Goal: Task Accomplishment & Management: Use online tool/utility

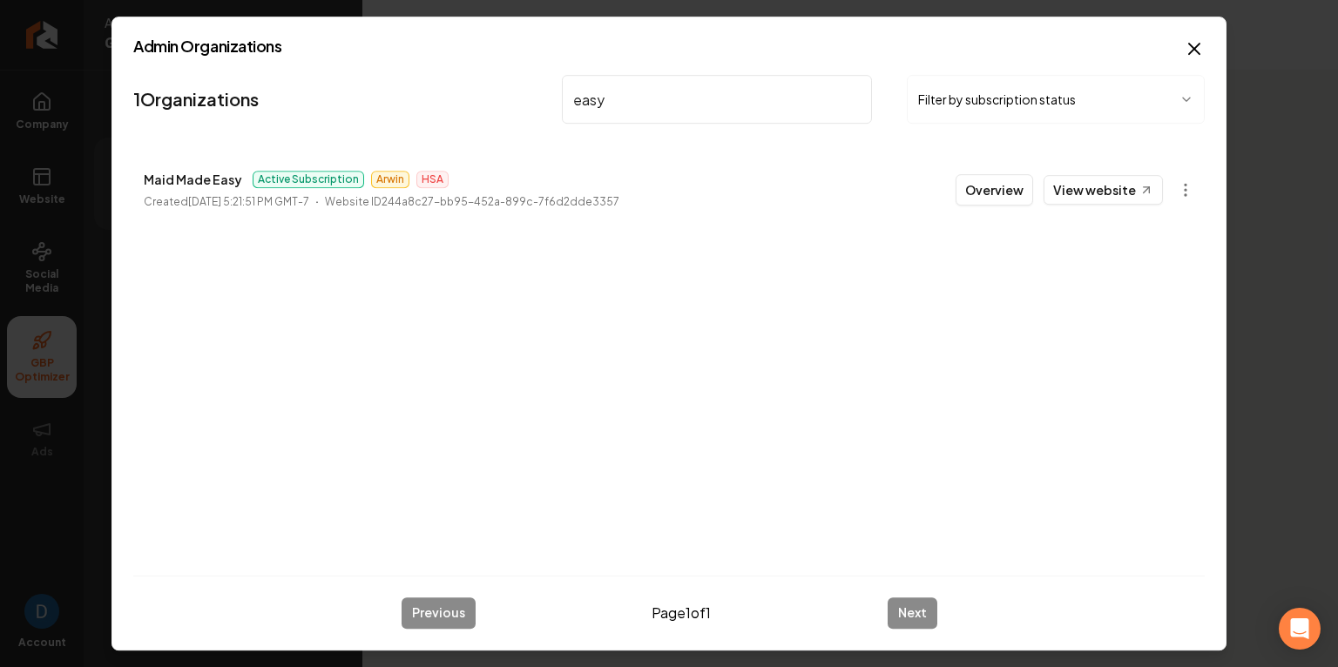
click at [618, 93] on input "easy" at bounding box center [717, 99] width 310 height 49
paste input "[PERSON_NAME] electric"
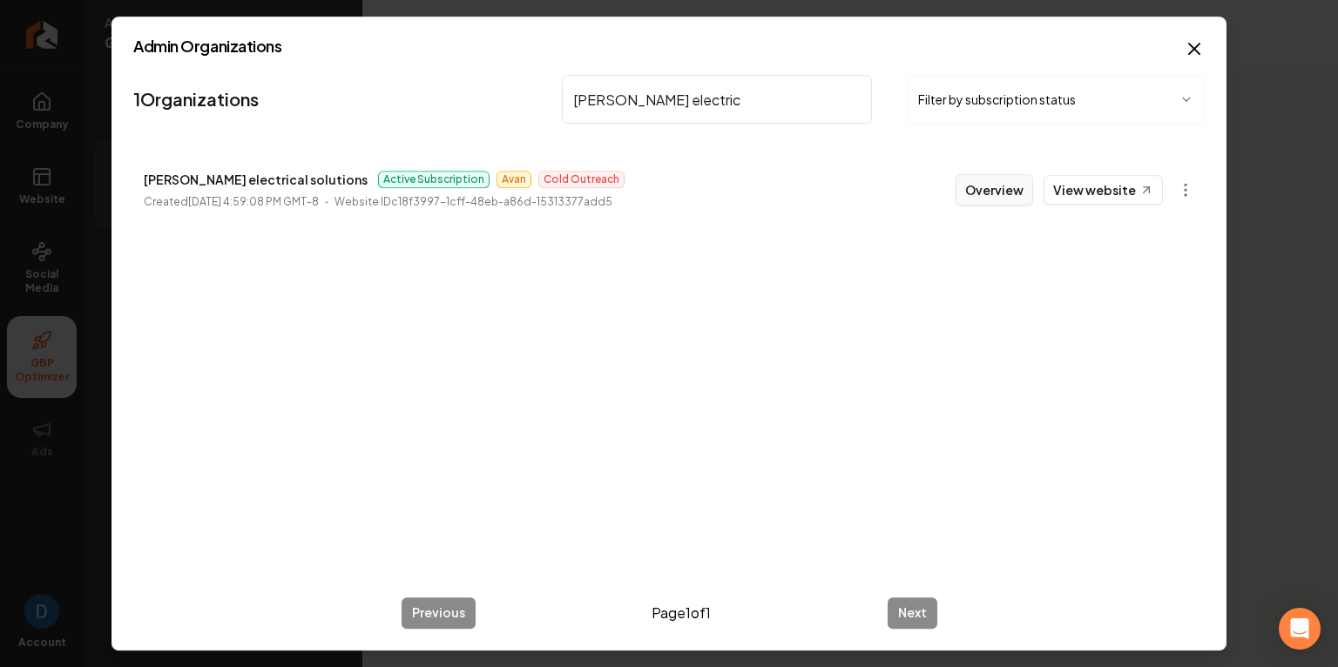
type input "[PERSON_NAME] electric"
click at [1002, 183] on button "Overview" at bounding box center [994, 189] width 78 height 31
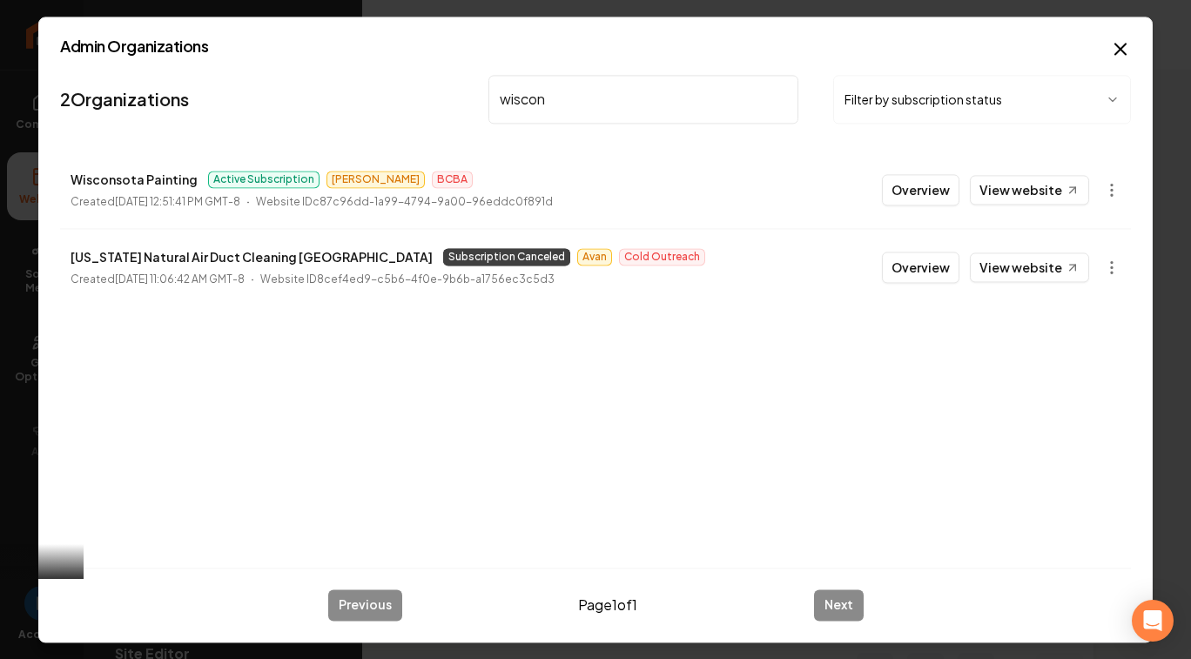
type input "wiscon"
click at [94, 183] on p "Wisconsota Painting" at bounding box center [134, 179] width 127 height 21
copy p "Wisconsota Painting"
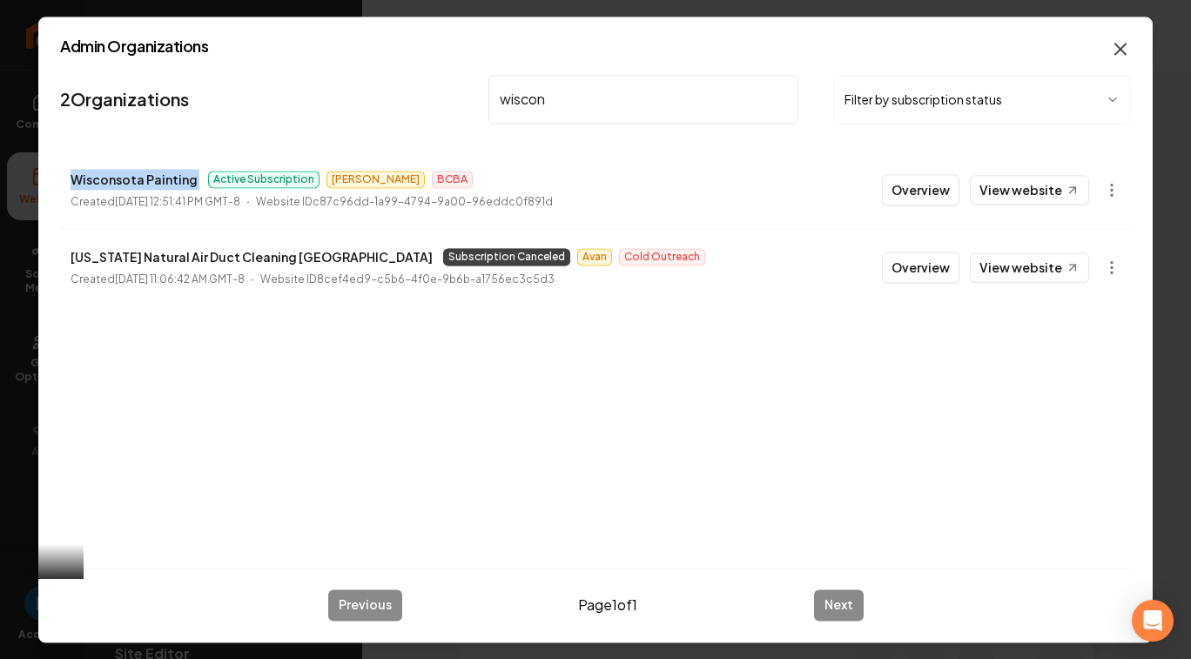
click at [1124, 43] on icon "button" at bounding box center [1120, 48] width 21 height 21
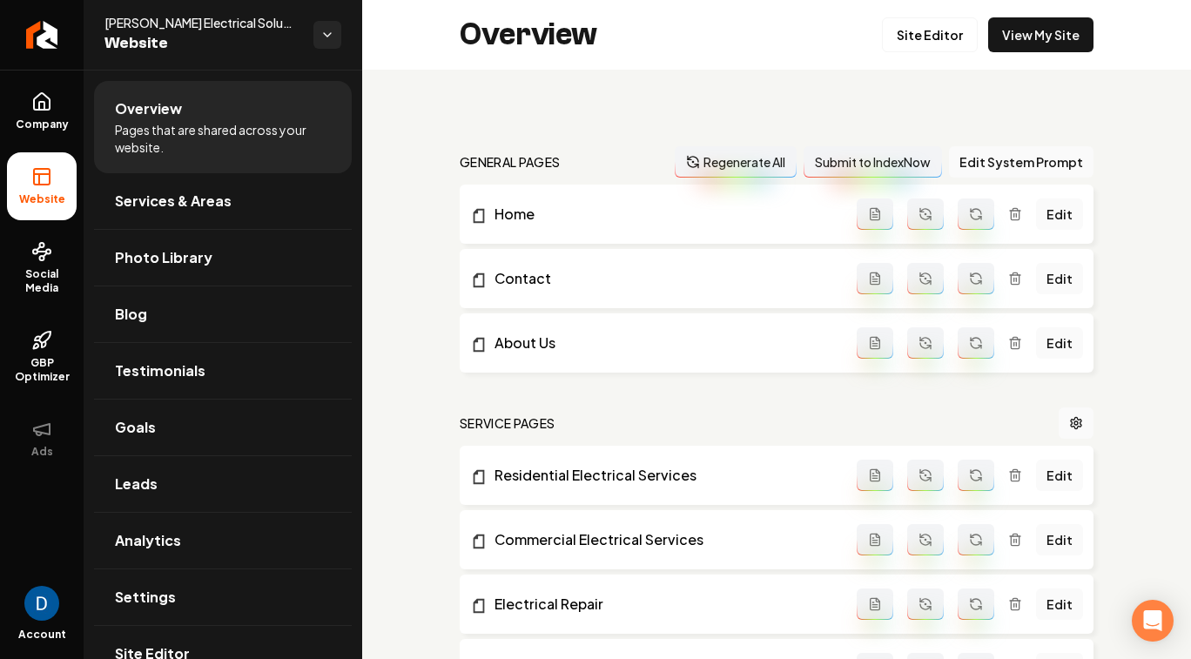
click at [184, 21] on span "[PERSON_NAME] Electrical Solutions" at bounding box center [202, 22] width 195 height 17
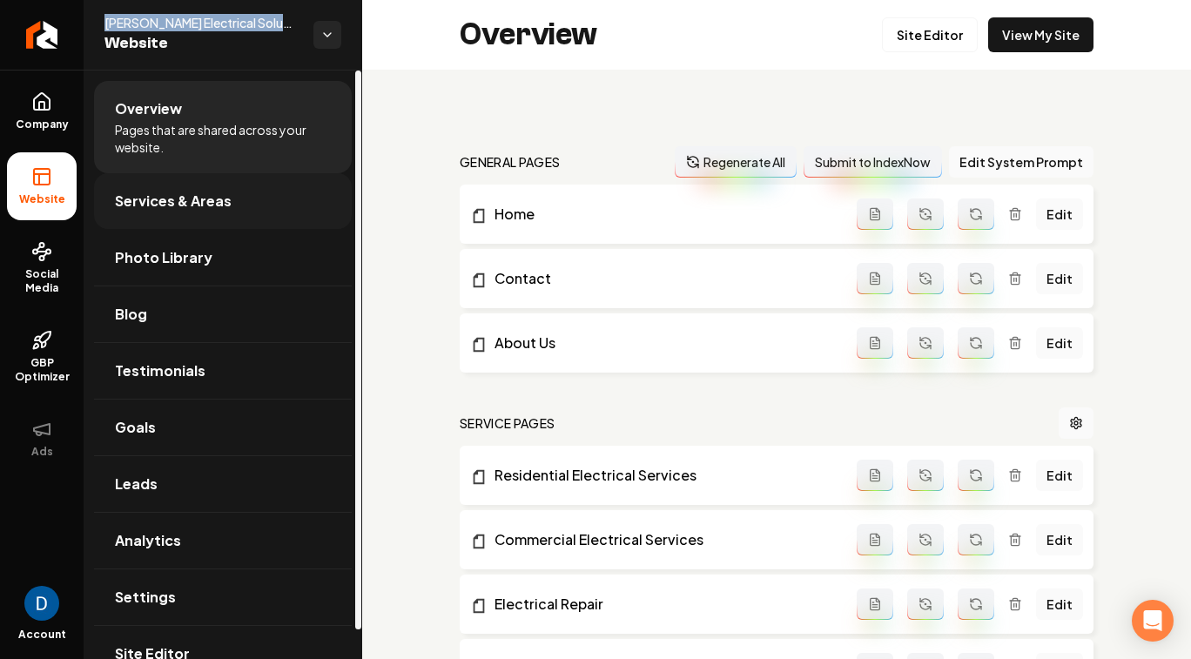
copy span "[PERSON_NAME] Electrical Solutions"
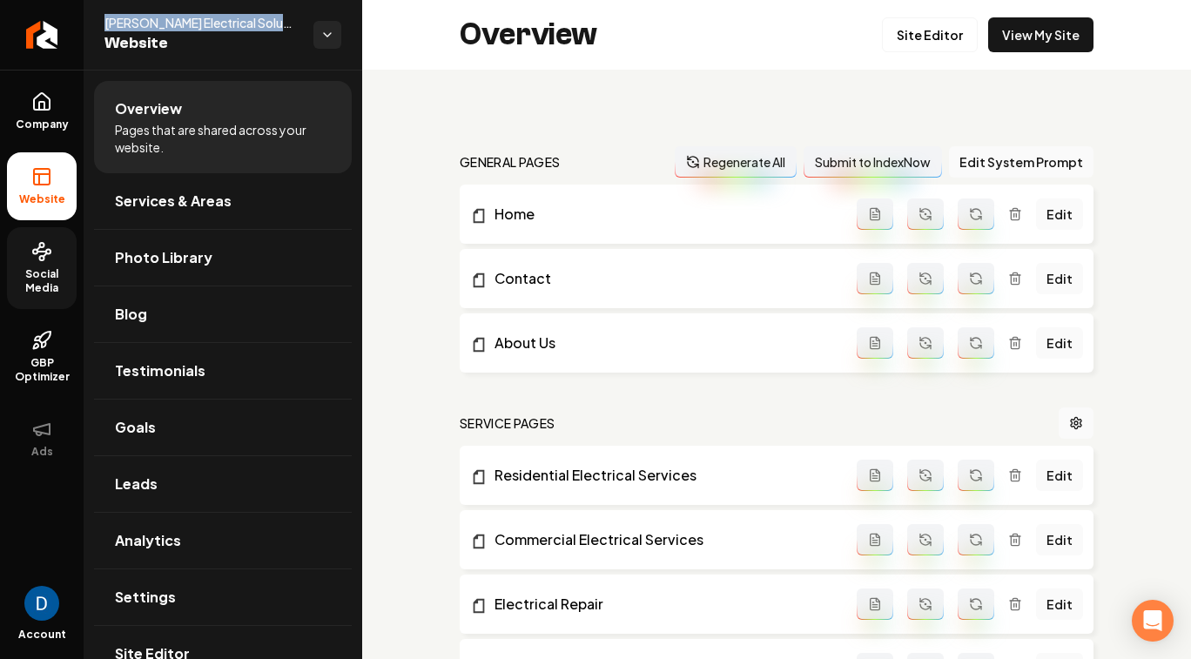
click at [47, 290] on span "Social Media" at bounding box center [42, 281] width 70 height 28
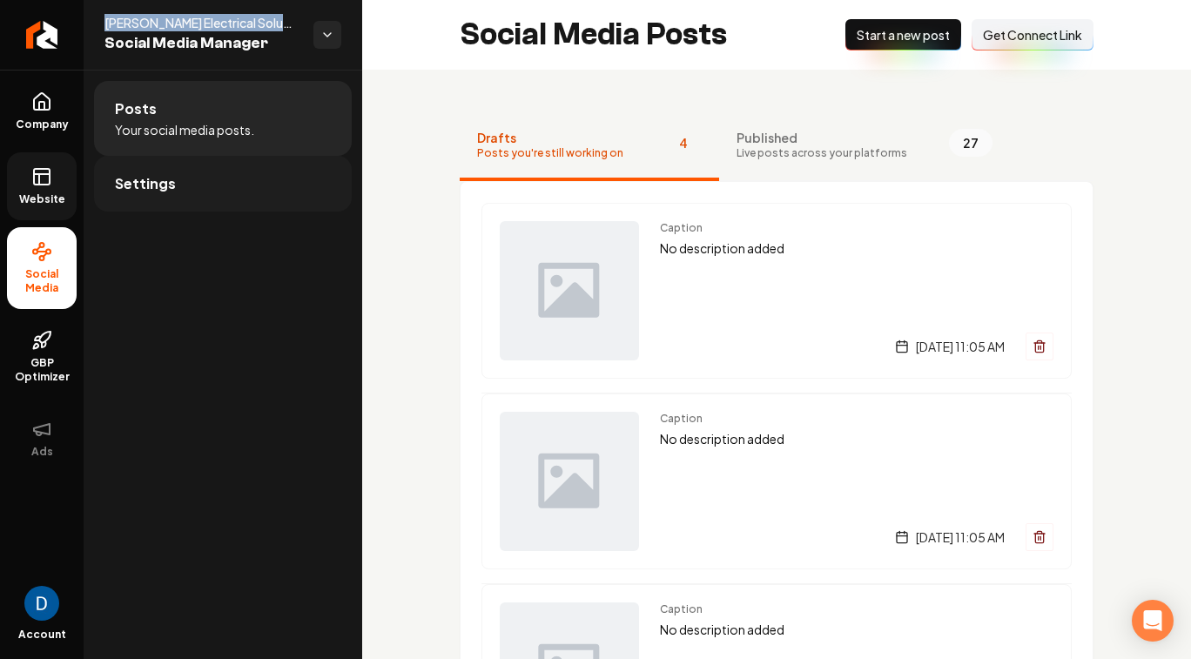
click at [207, 174] on link "Settings" at bounding box center [223, 184] width 258 height 56
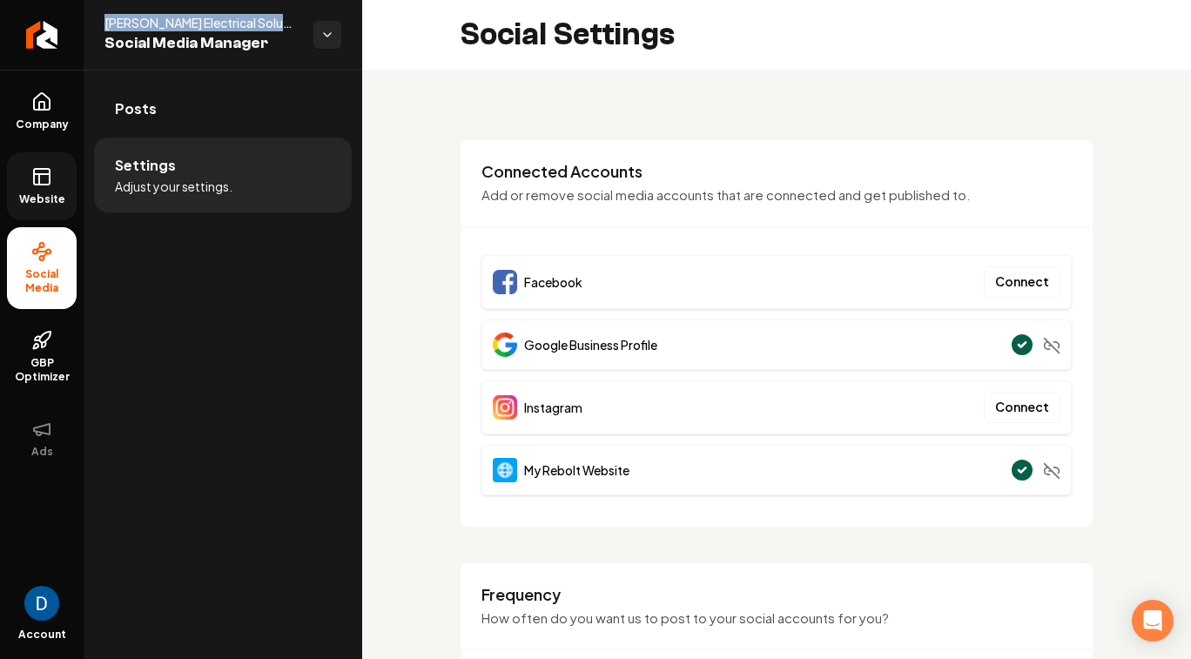
click at [42, 181] on icon at bounding box center [41, 176] width 21 height 21
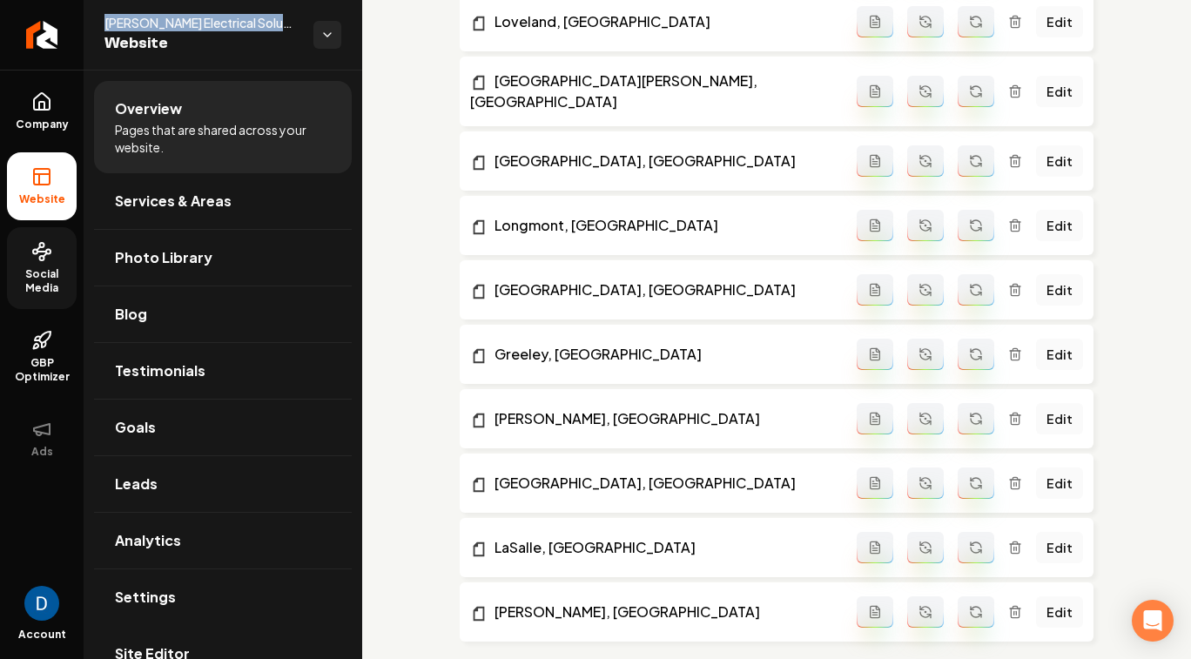
scroll to position [1625, 0]
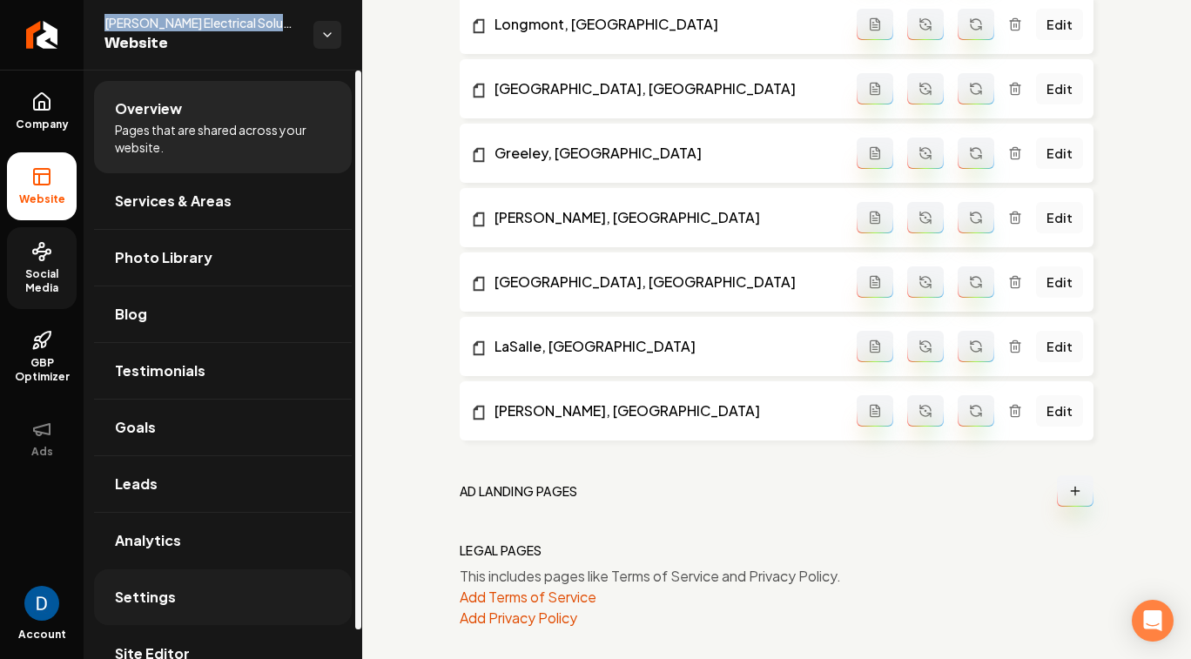
click at [241, 598] on link "Settings" at bounding box center [223, 598] width 258 height 56
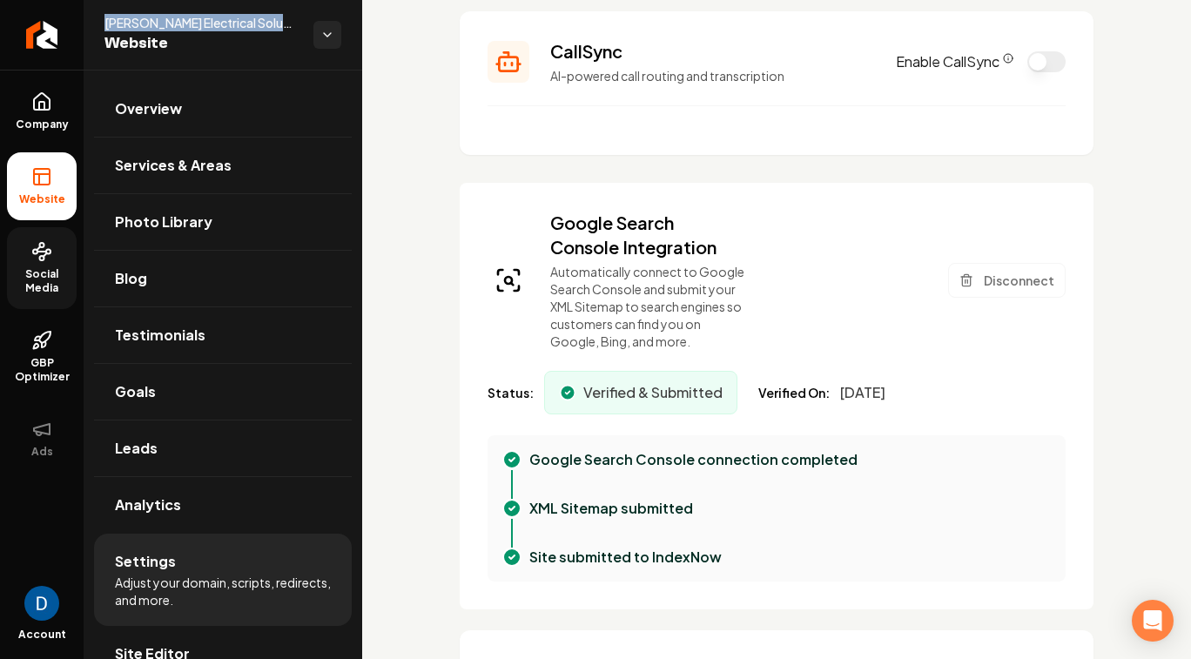
scroll to position [389, 0]
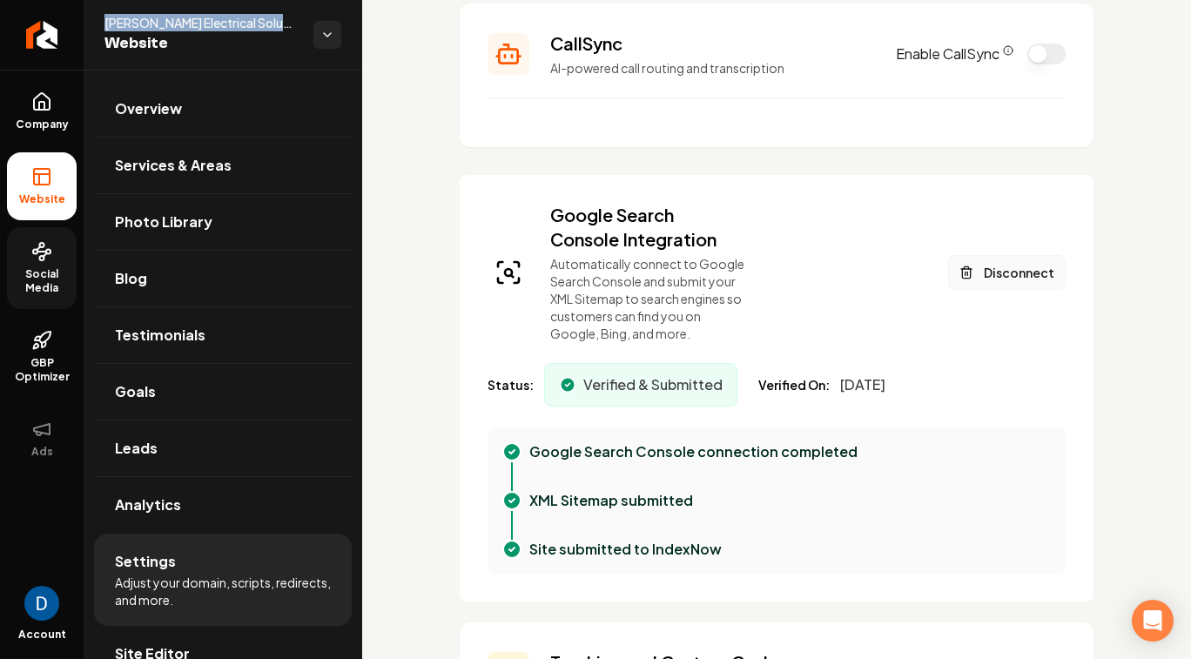
click at [989, 267] on button "Disconnect" at bounding box center [1007, 272] width 118 height 35
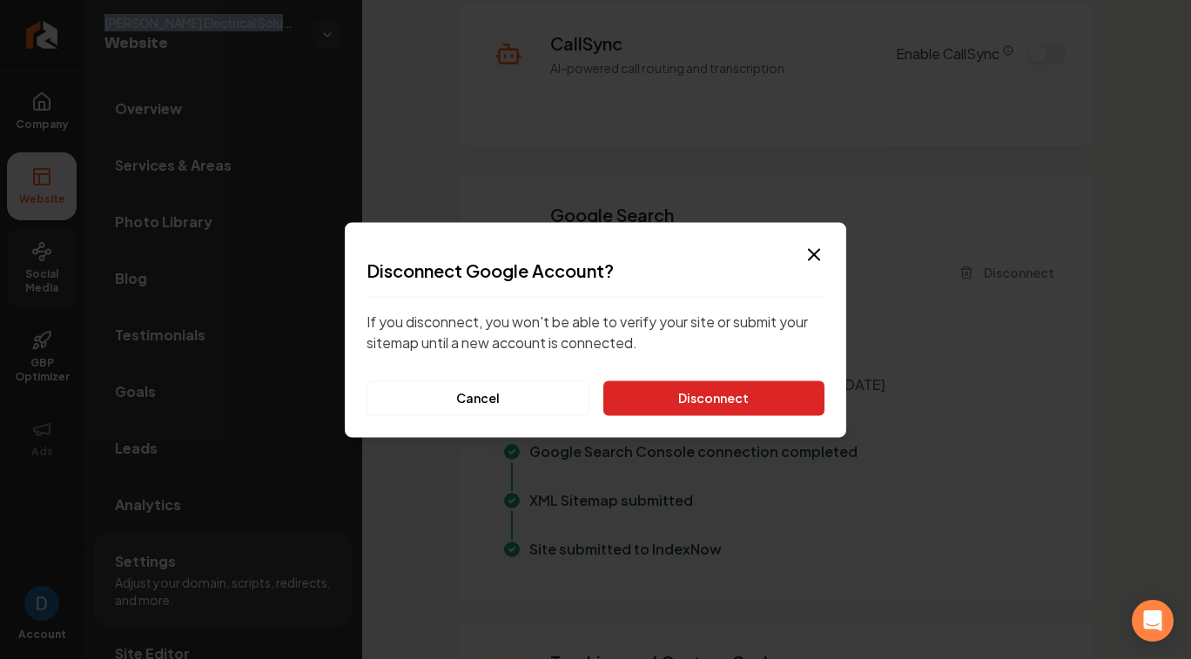
click at [696, 407] on button "Disconnect" at bounding box center [714, 398] width 221 height 35
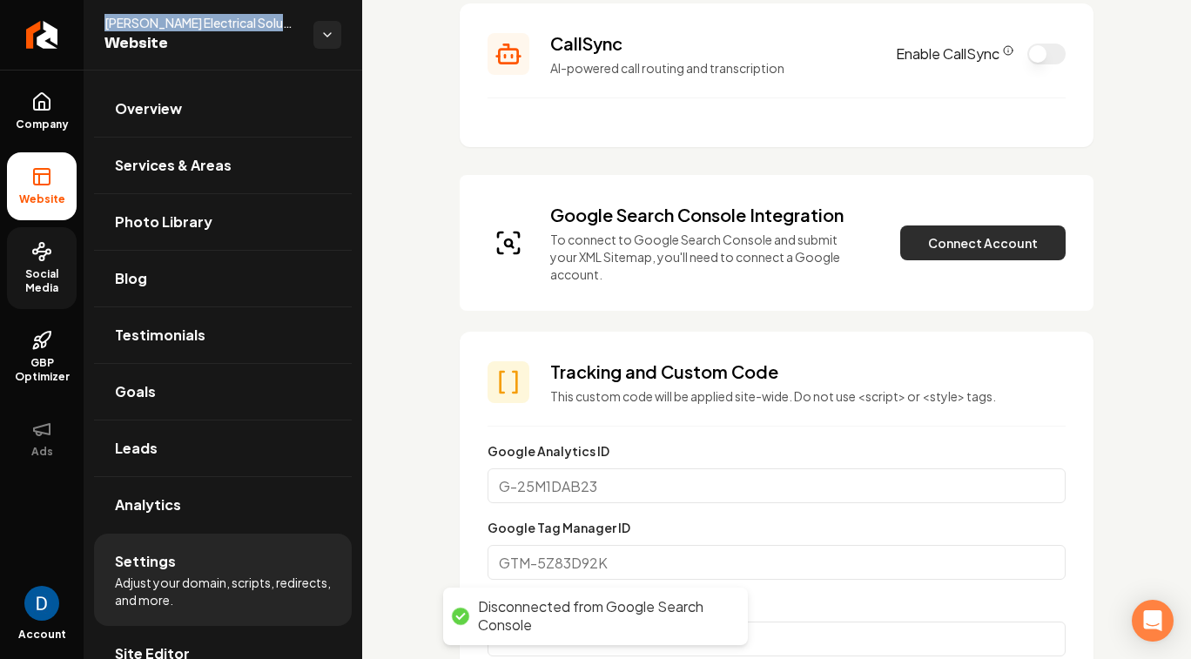
click at [969, 240] on button "Connect Account" at bounding box center [983, 243] width 165 height 35
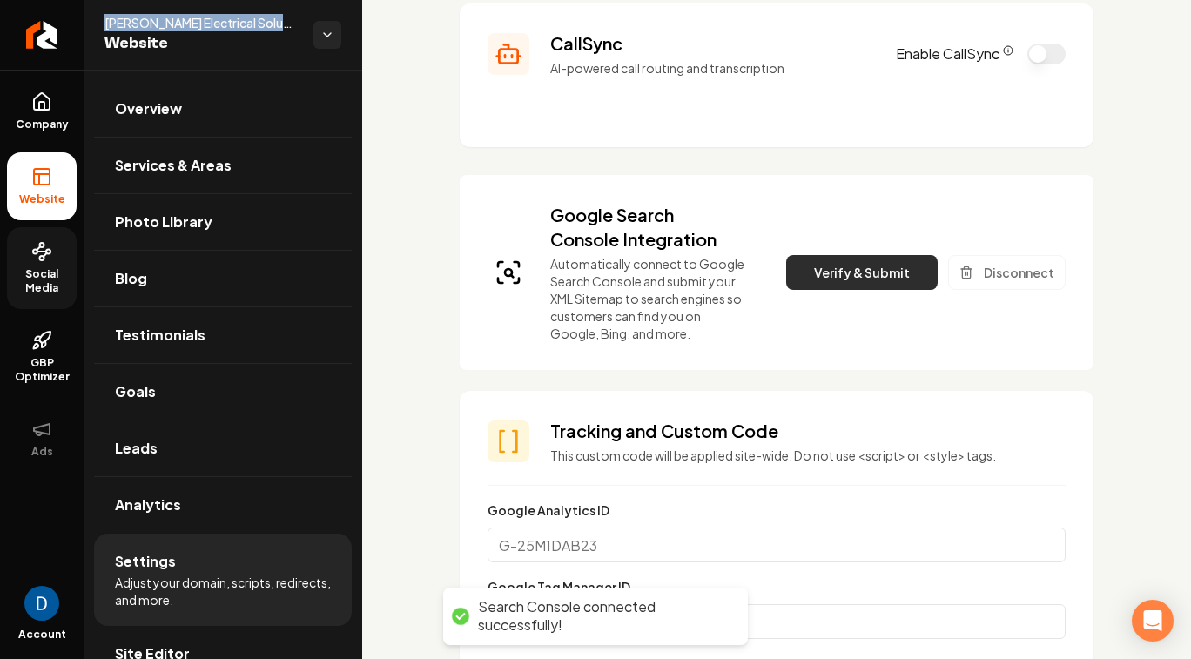
click at [888, 269] on button "Verify & Submit" at bounding box center [862, 272] width 152 height 35
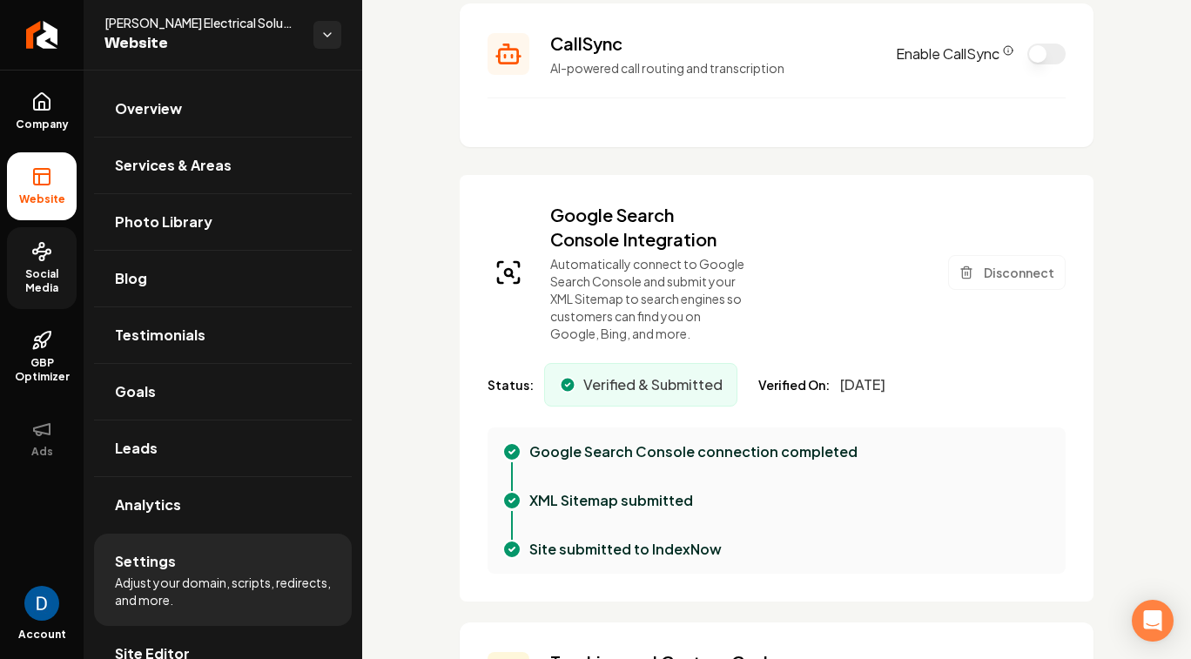
click at [121, 22] on span "[PERSON_NAME] Electrical Solutions" at bounding box center [202, 22] width 195 height 17
copy span "[PERSON_NAME]"
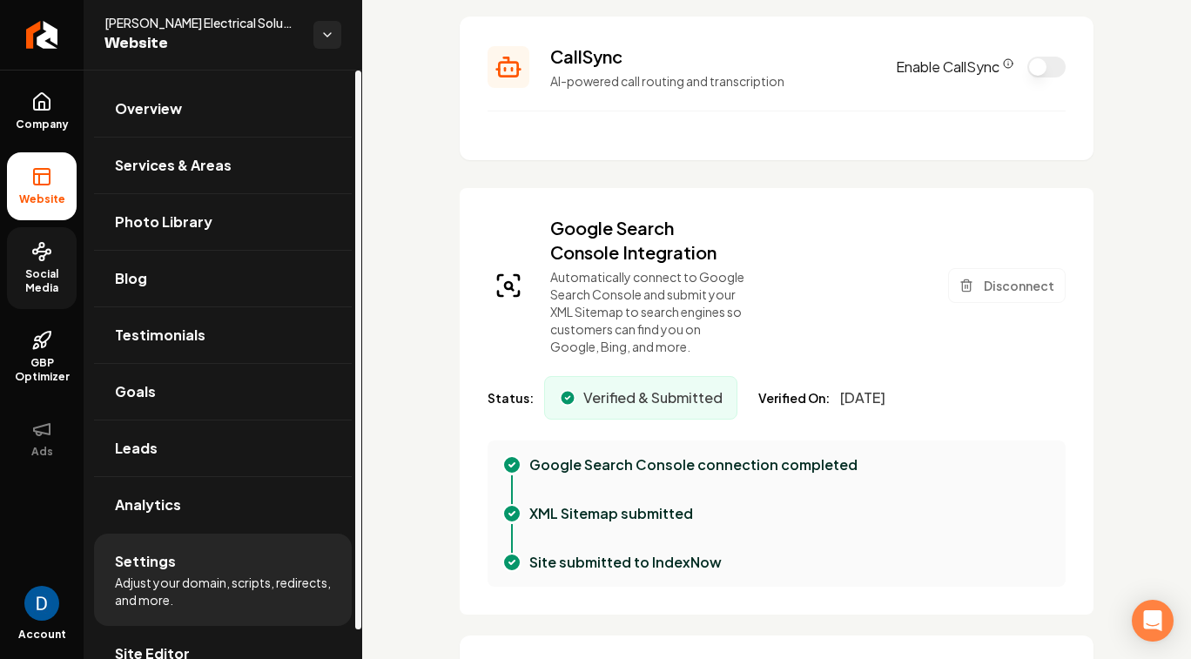
click at [219, 24] on span "[PERSON_NAME] Electrical Solutions" at bounding box center [202, 22] width 195 height 17
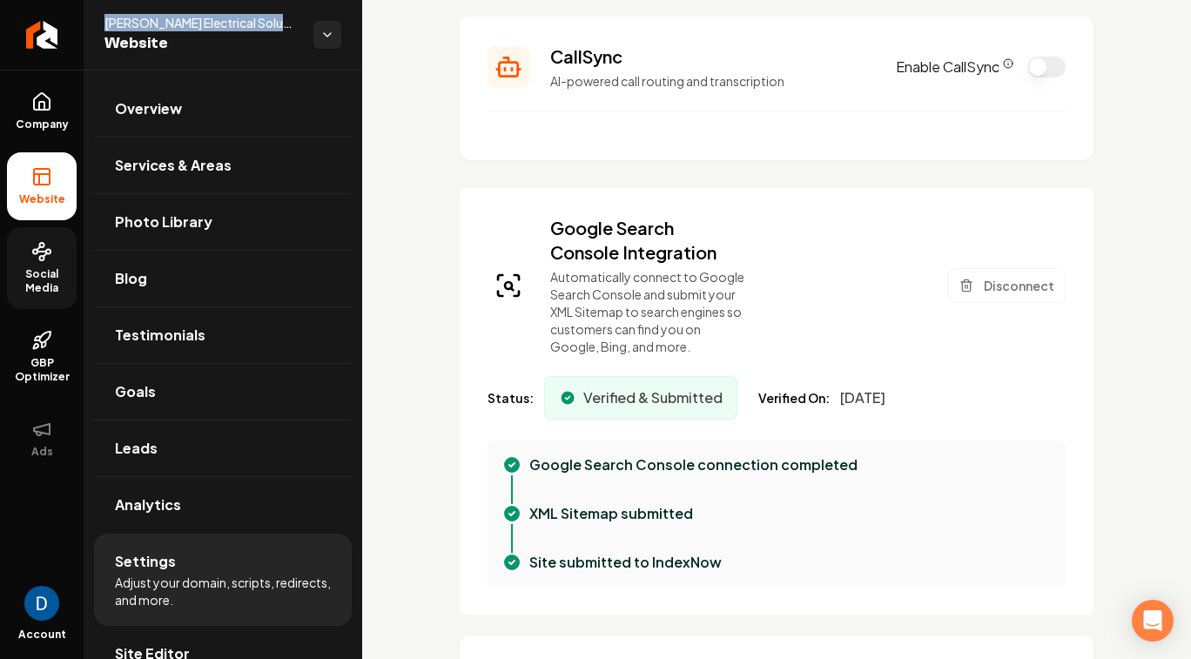
click at [219, 24] on span "[PERSON_NAME] Electrical Solutions" at bounding box center [202, 22] width 195 height 17
copy span "[PERSON_NAME] Electrical Solutions"
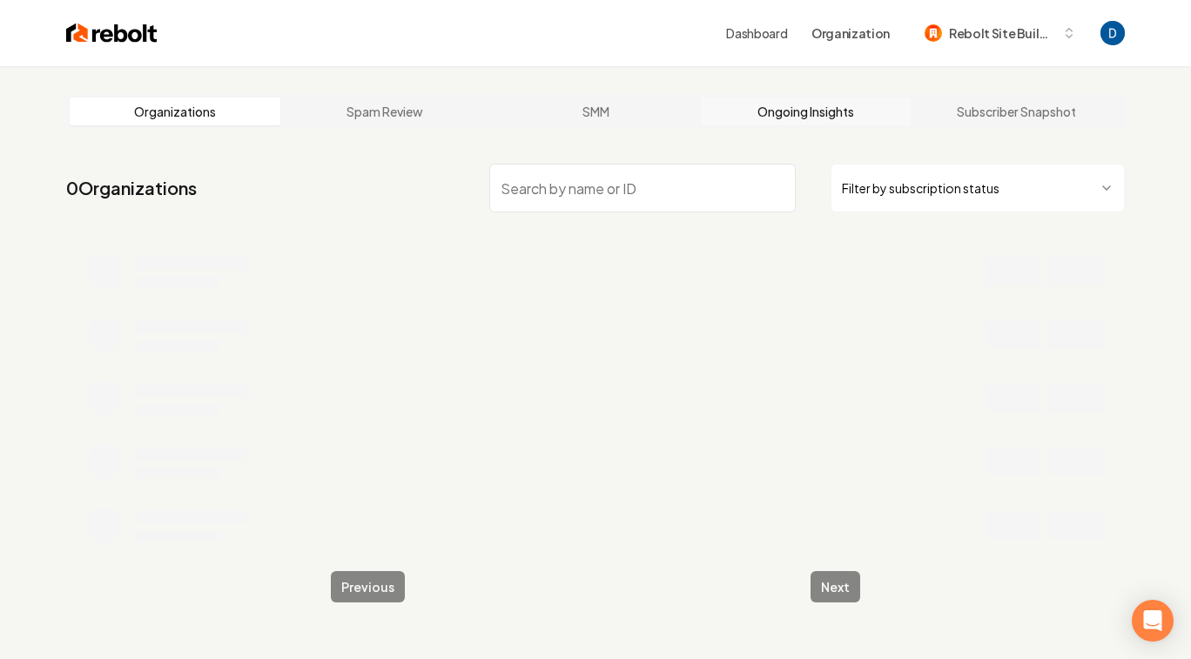
click at [806, 111] on link "Ongoing Insights" at bounding box center [806, 112] width 211 height 28
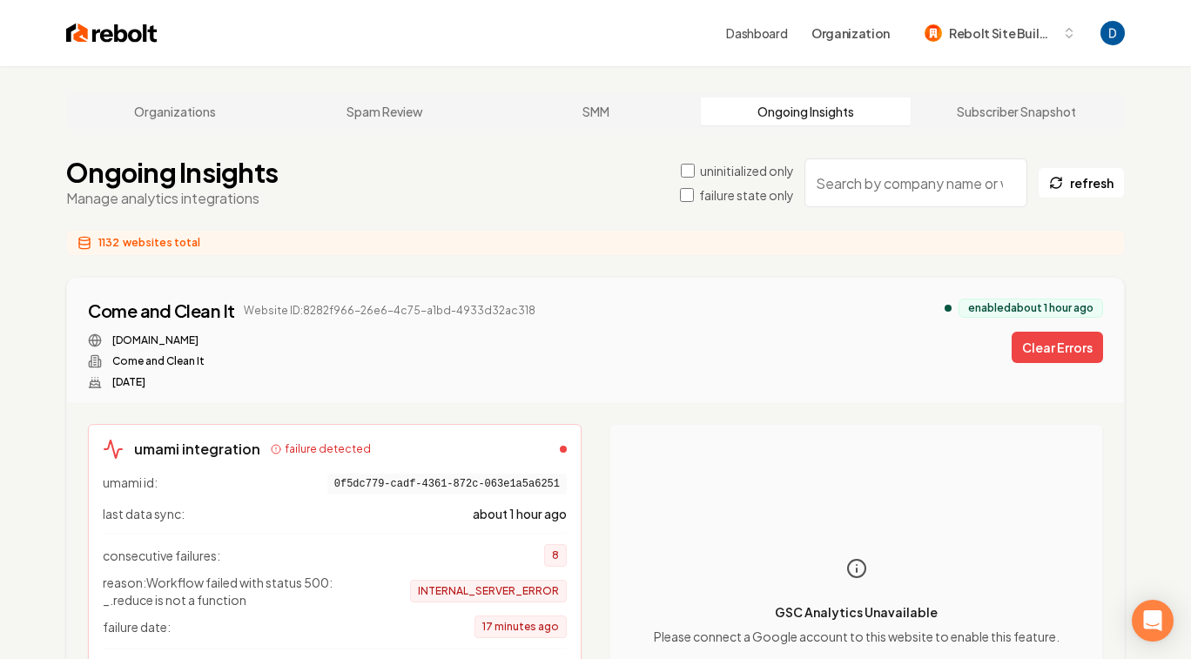
click at [914, 199] on input "search" at bounding box center [916, 183] width 223 height 49
paste input "[PERSON_NAME] Electrical Solutions"
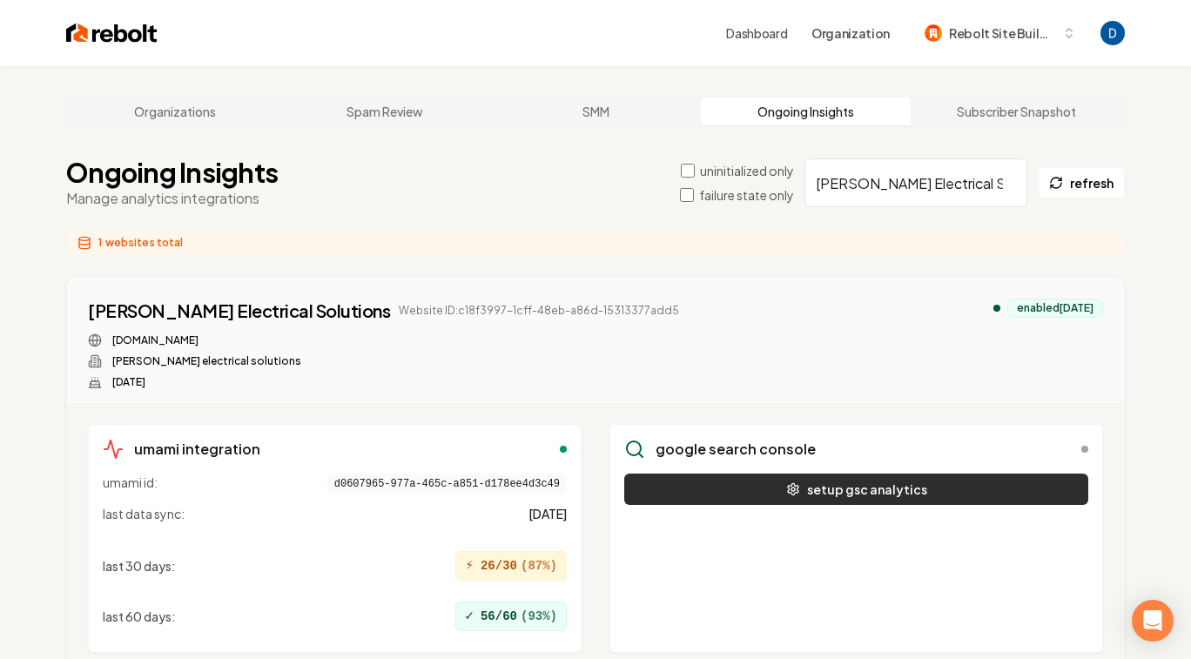
type input "[PERSON_NAME] Electrical Solutions"
click at [791, 486] on icon "button" at bounding box center [792, 488] width 10 height 11
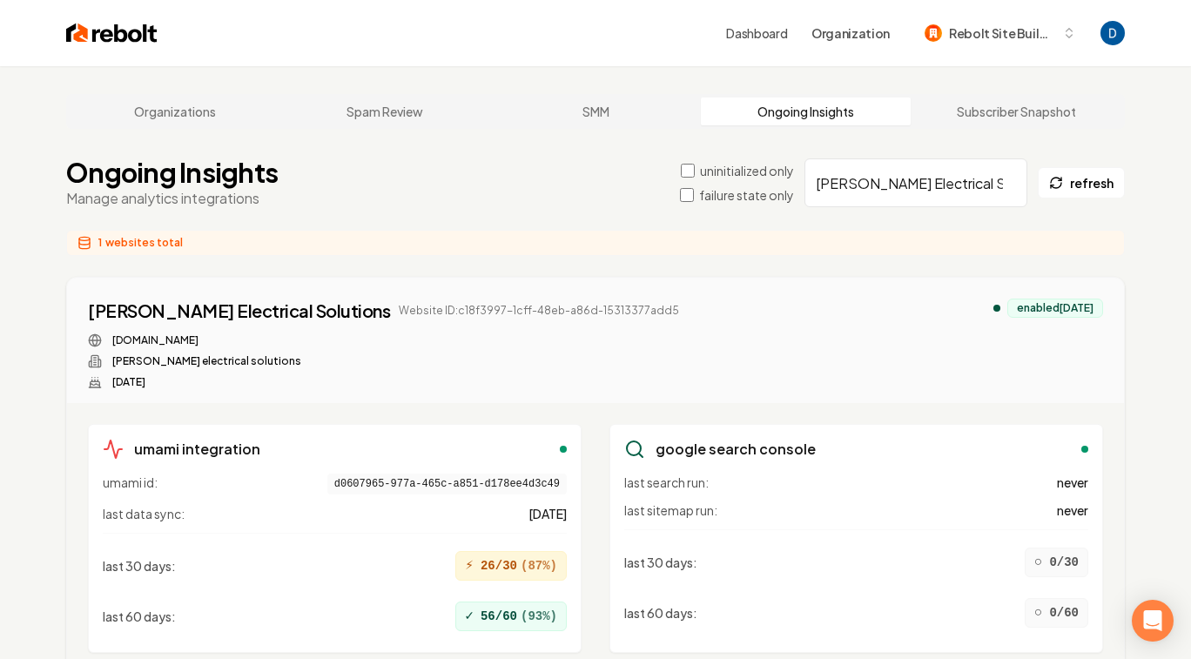
click at [1077, 188] on button "refresh" at bounding box center [1081, 182] width 87 height 31
click at [1096, 208] on div "Ongoing Insights Manage analytics integrations uninitialized only failure state…" at bounding box center [595, 183] width 1059 height 52
click at [1079, 189] on button "refresh" at bounding box center [1081, 182] width 87 height 31
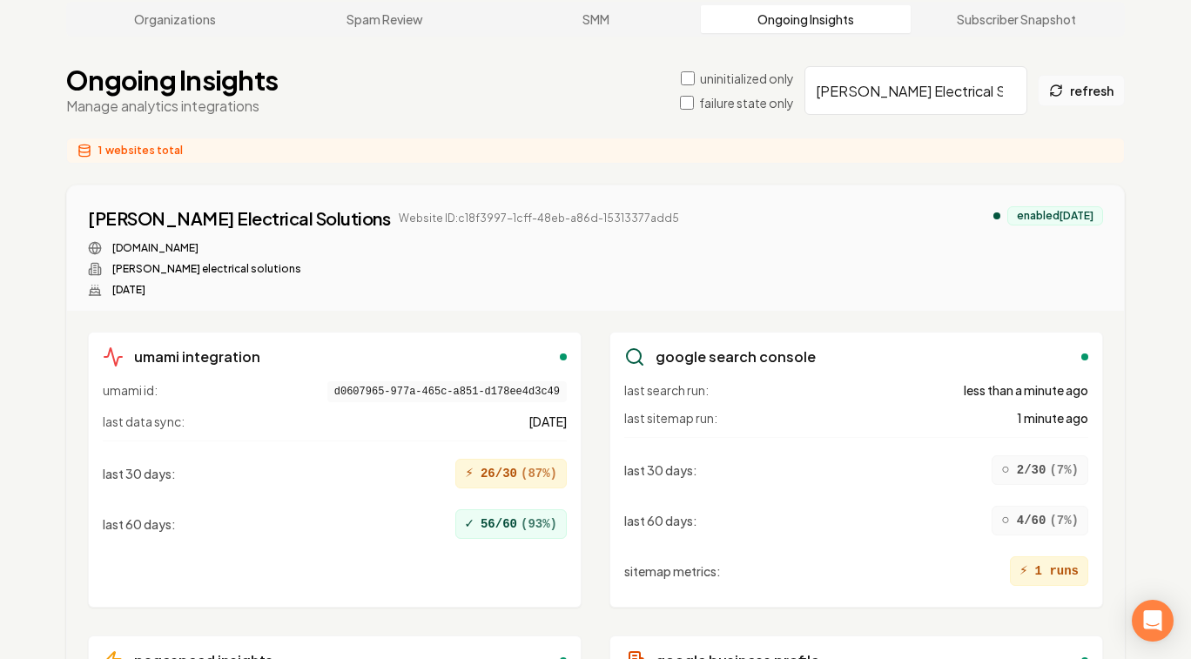
click at [1096, 101] on button "refresh" at bounding box center [1081, 90] width 87 height 31
click at [1079, 97] on button "refresh" at bounding box center [1081, 90] width 87 height 31
click at [1076, 85] on button "refresh" at bounding box center [1081, 90] width 87 height 31
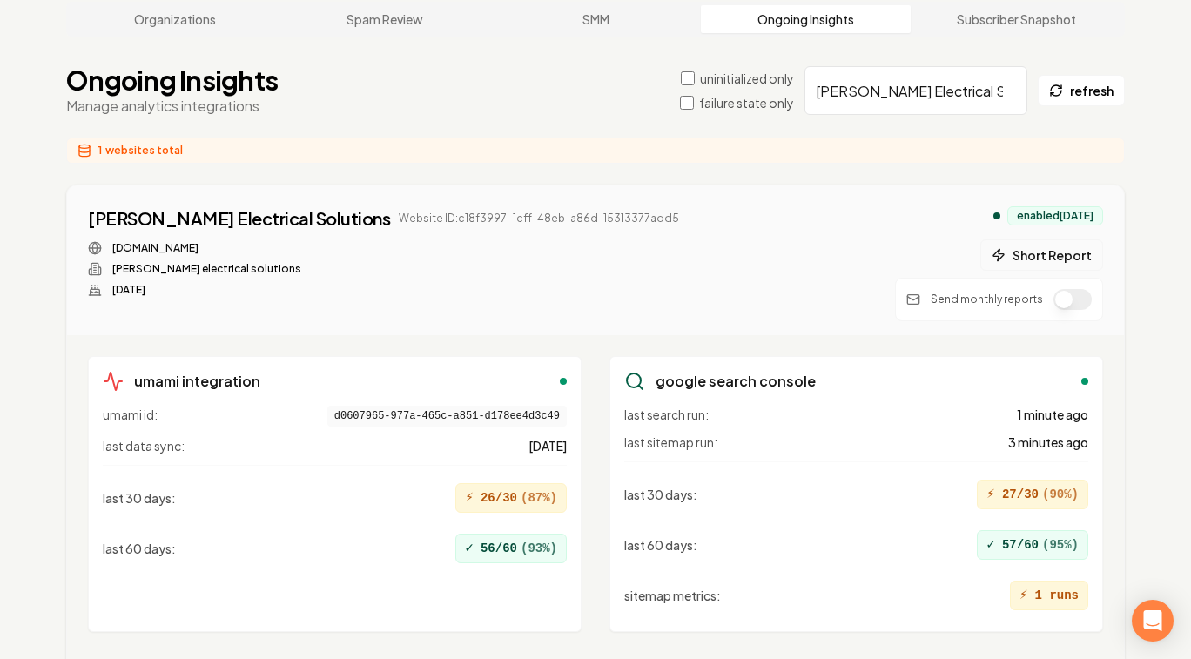
click at [1066, 260] on button "Short Report" at bounding box center [1042, 255] width 123 height 31
click at [686, 218] on button "1 report" at bounding box center [718, 218] width 64 height 21
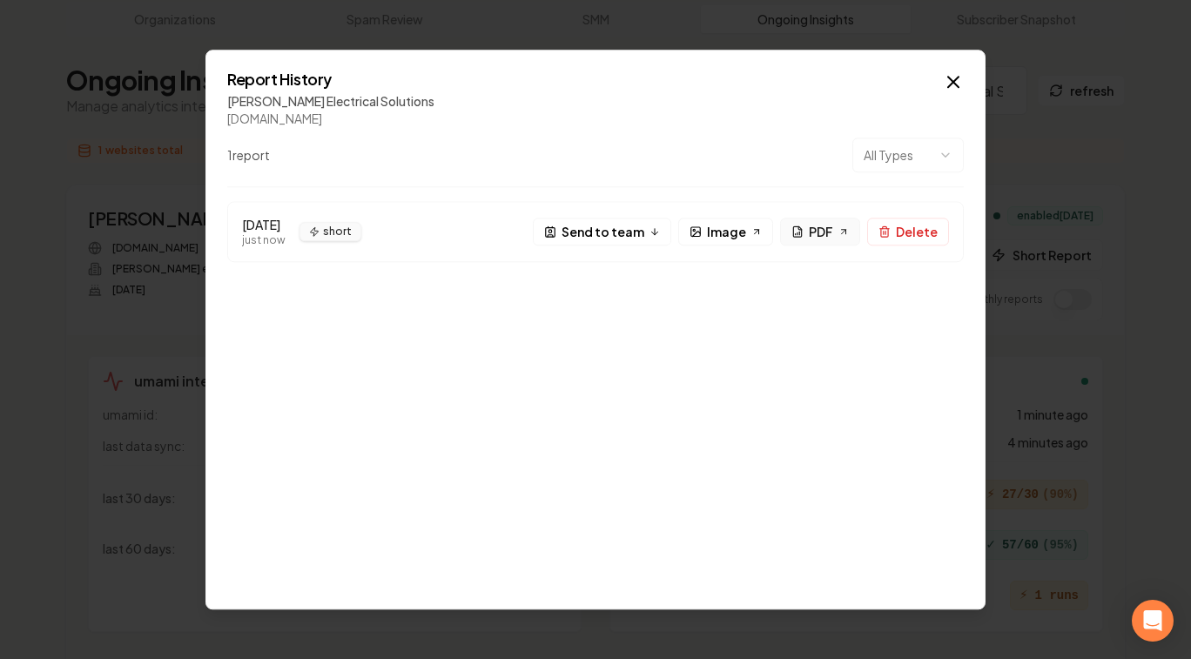
click at [813, 233] on span "PDF" at bounding box center [821, 231] width 24 height 18
